Goal: Find specific page/section: Find specific page/section

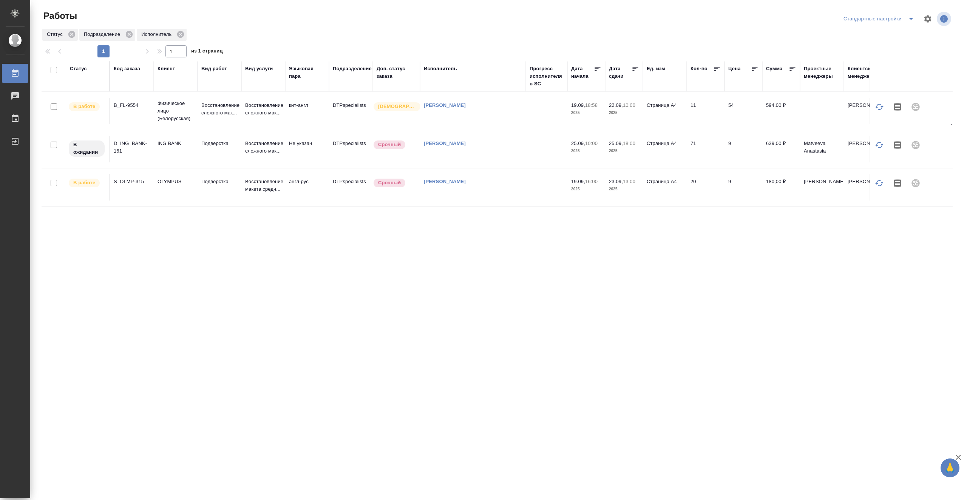
click at [526, 113] on td at bounding box center [547, 111] width 42 height 26
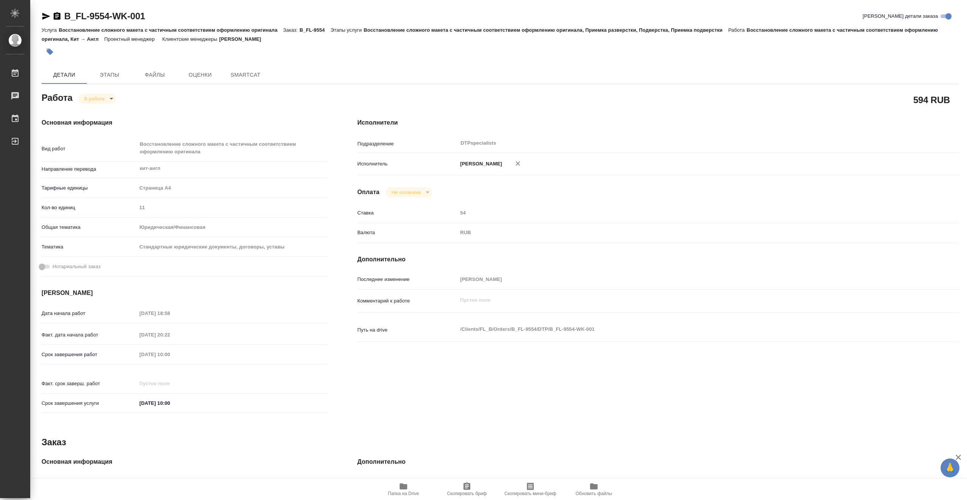
type textarea "x"
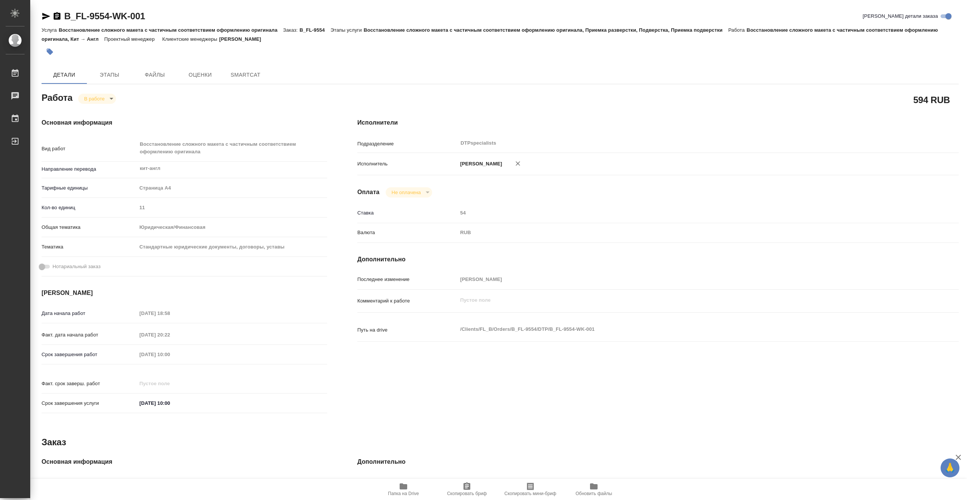
type textarea "x"
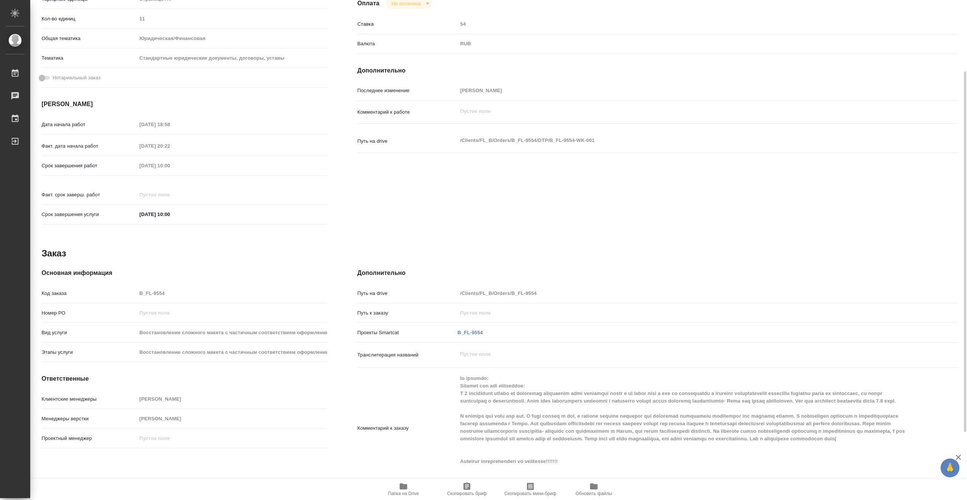
type textarea "x"
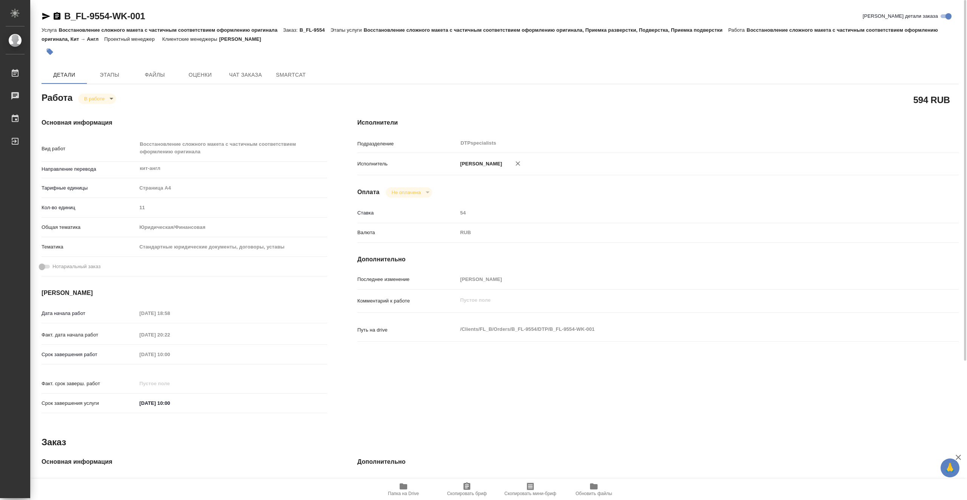
type textarea "x"
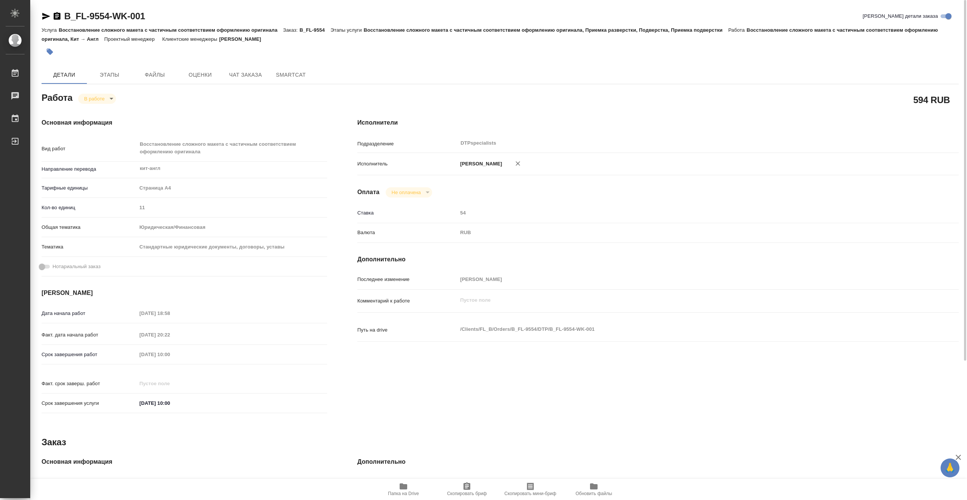
type textarea "x"
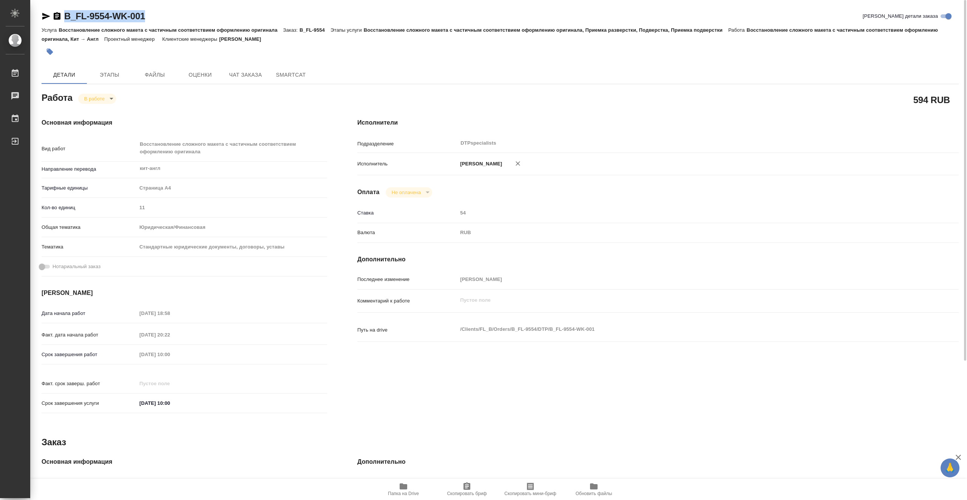
drag, startPoint x: 168, startPoint y: 12, endPoint x: 66, endPoint y: 17, distance: 102.1
click at [66, 17] on div "B_FL-9554-WK-001 Кратко детали заказа" at bounding box center [500, 16] width 917 height 12
copy link "B_FL-9554-WK-001"
click at [400, 486] on icon "button" at bounding box center [403, 486] width 8 height 6
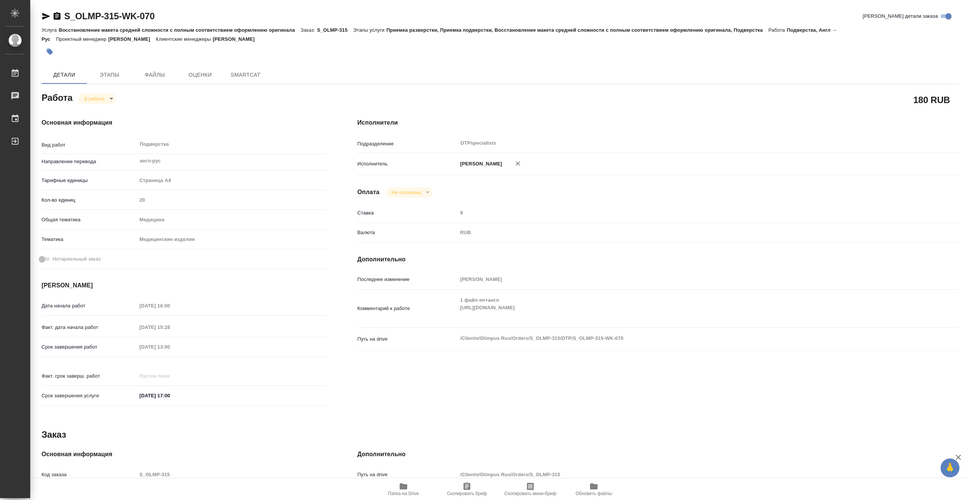
type textarea "x"
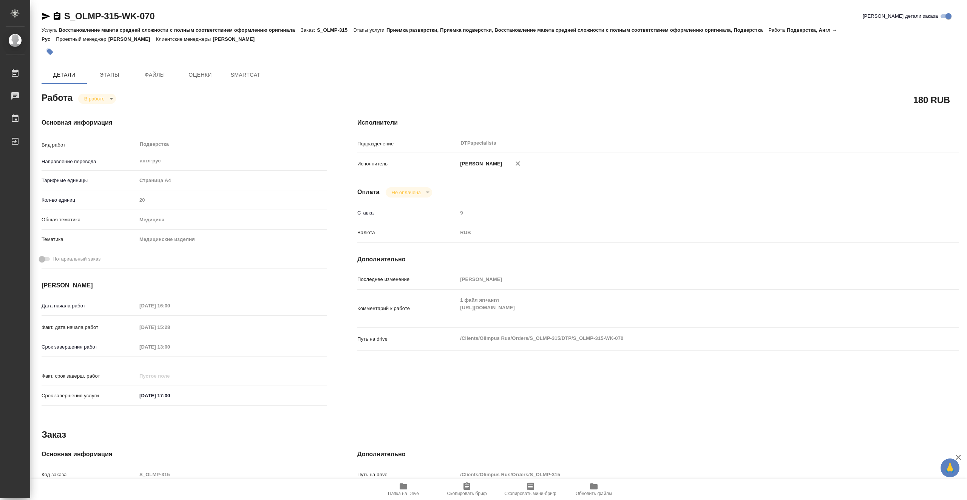
type textarea "x"
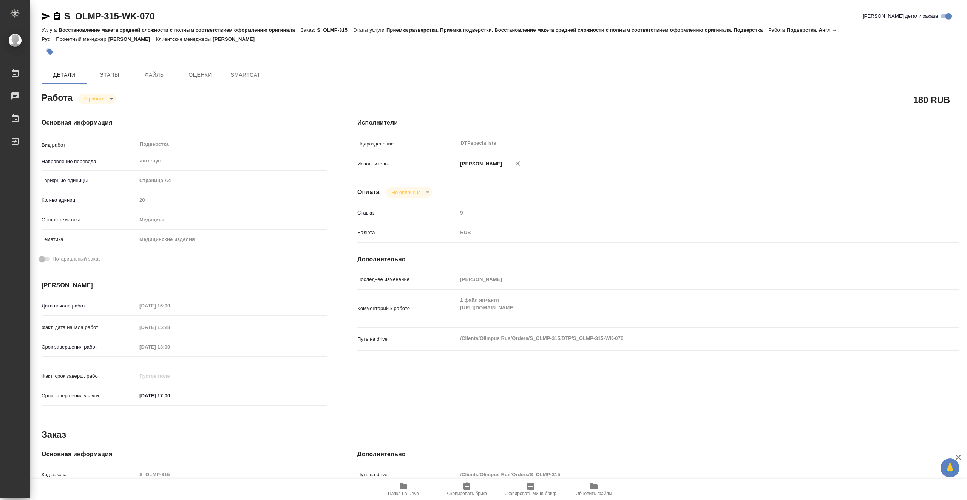
type textarea "x"
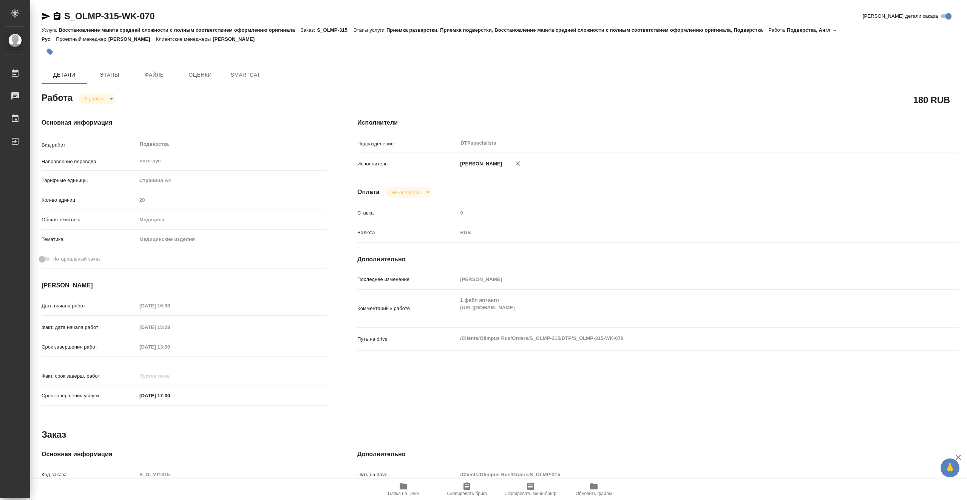
type textarea "x"
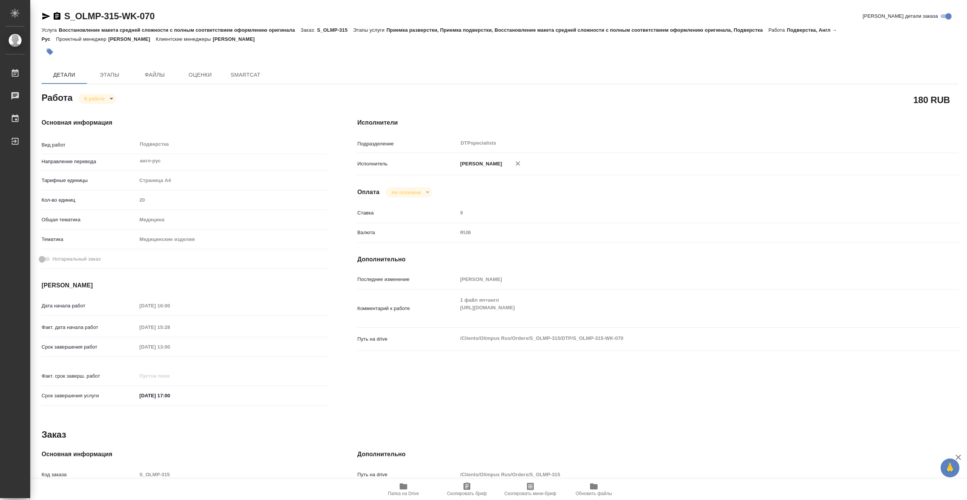
type textarea "x"
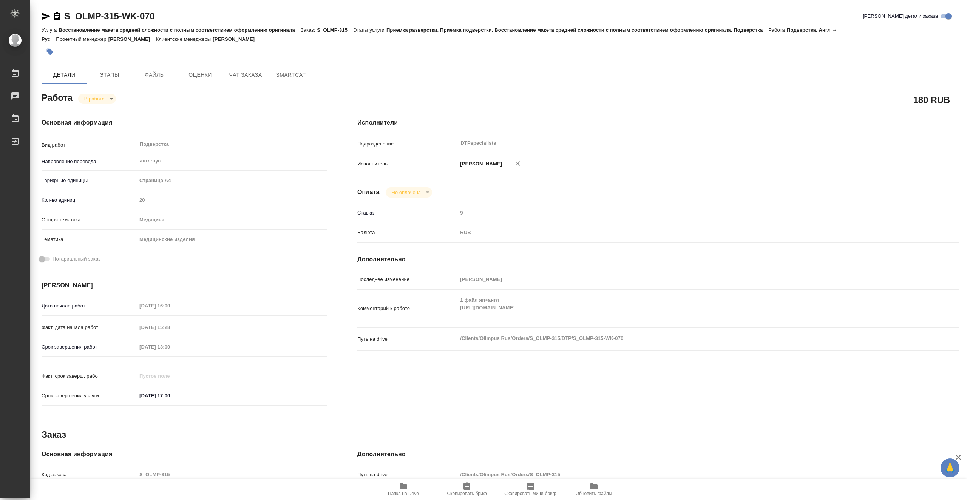
type textarea "x"
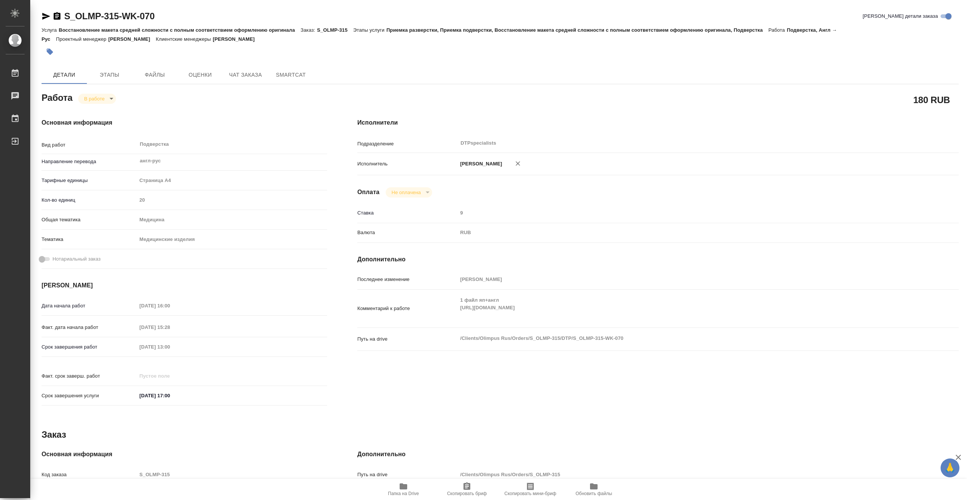
type textarea "x"
